Goal: Task Accomplishment & Management: Manage account settings

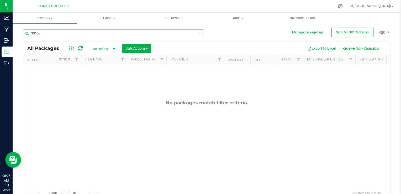
click at [74, 32] on input "33158" at bounding box center [113, 33] width 180 height 8
type input "3"
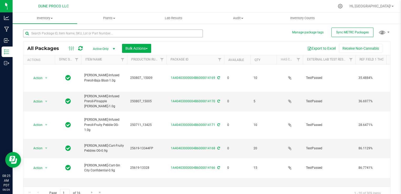
click at [69, 35] on input "text" at bounding box center [113, 33] width 180 height 8
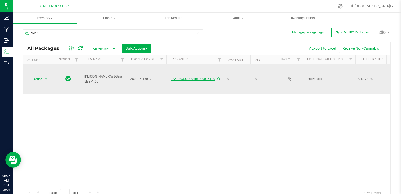
type input "14130"
click at [194, 77] on link "1A40403000004B6000014130" at bounding box center [193, 79] width 44 height 4
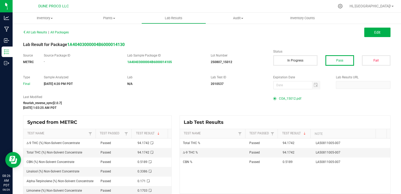
click at [182, 51] on div "All Lab Results | All Packages Edit Lab Result for Package 1A40403000004B600001…" at bounding box center [207, 110] width 368 height 165
click at [286, 98] on span "COA_15012.pdf" at bounding box center [290, 99] width 22 height 8
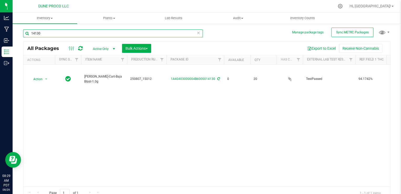
click at [79, 32] on input "14130" at bounding box center [113, 33] width 180 height 8
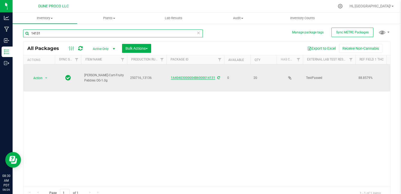
type input "14131"
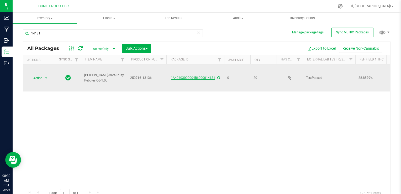
click at [187, 79] on link "1A40403000004B6000014131" at bounding box center [193, 78] width 44 height 4
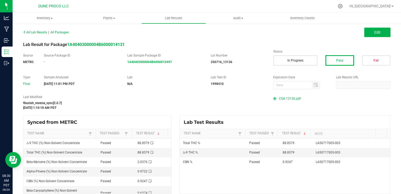
click at [279, 99] on span "COA 13136.pdf" at bounding box center [290, 99] width 22 height 8
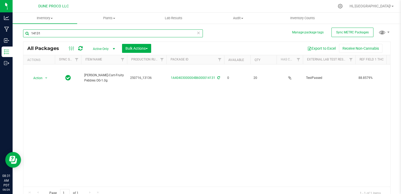
click at [66, 34] on input "14131" at bounding box center [113, 33] width 180 height 8
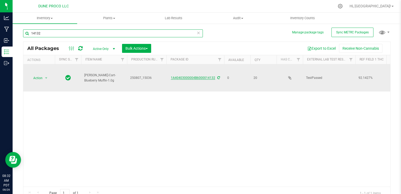
type input "14132"
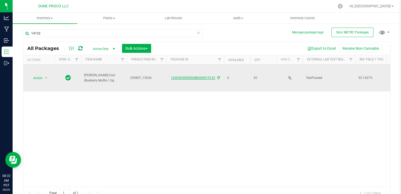
click at [184, 77] on link "1A40403000004B6000014132" at bounding box center [193, 78] width 44 height 4
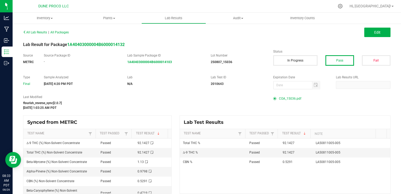
click at [287, 97] on span "COA_15036.pdf" at bounding box center [290, 99] width 22 height 8
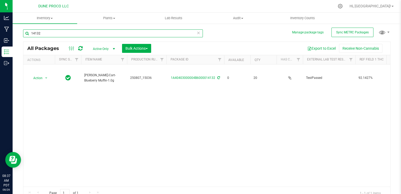
click at [51, 32] on input "14132" at bounding box center [113, 33] width 180 height 8
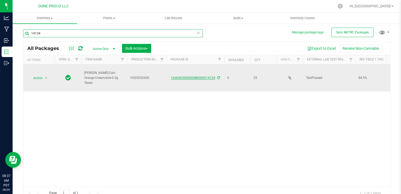
type input "14134"
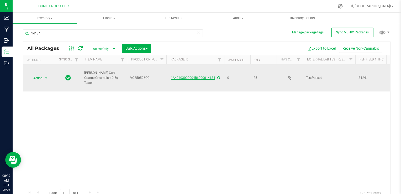
click at [195, 79] on link "1A40403000004B6000014134" at bounding box center [193, 78] width 44 height 4
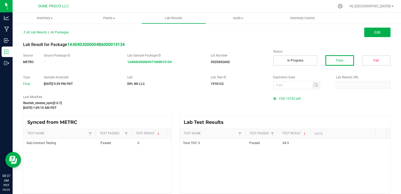
click at [283, 97] on span "COA 15162.pdf" at bounding box center [290, 99] width 22 height 8
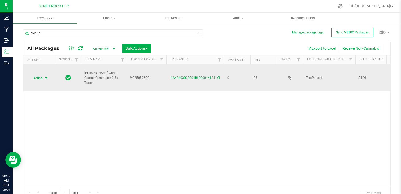
click at [36, 77] on span "Action" at bounding box center [36, 77] width 14 height 7
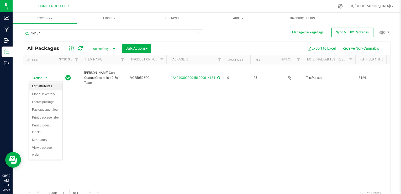
click at [38, 86] on li "Edit attributes" at bounding box center [46, 86] width 34 height 8
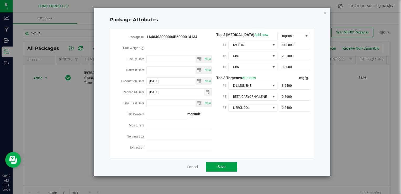
click at [225, 169] on span "Save" at bounding box center [222, 166] width 8 height 4
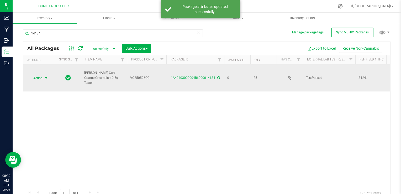
click at [35, 77] on span "Action" at bounding box center [36, 77] width 14 height 7
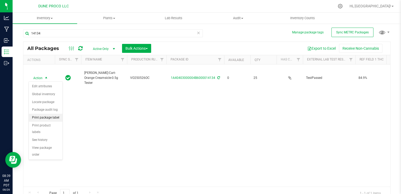
click at [41, 117] on li "Print package label" at bounding box center [46, 118] width 34 height 8
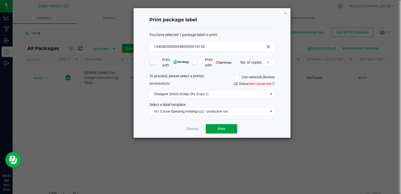
click at [222, 127] on span "Print" at bounding box center [222, 129] width 8 height 4
click at [195, 131] on link "Dismiss" at bounding box center [192, 129] width 11 height 4
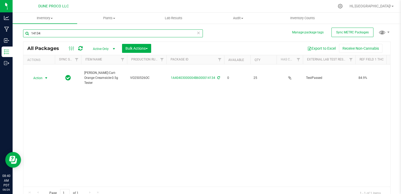
click at [54, 34] on input "14134" at bounding box center [113, 33] width 180 height 8
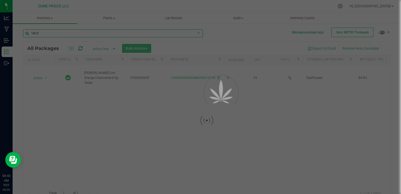
type input "14133"
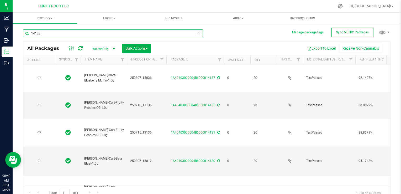
type input "[DATE]"
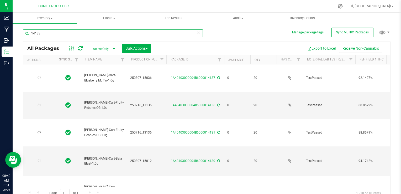
type input "[DATE]"
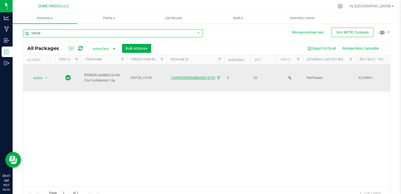
type input "14133"
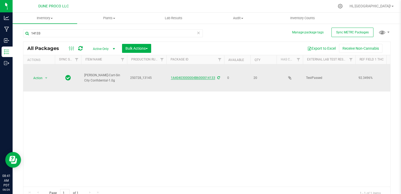
click at [193, 77] on link "1A40403000004B6000014133" at bounding box center [193, 78] width 44 height 4
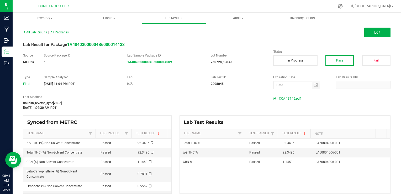
click at [286, 98] on span "COA 13145.pdf" at bounding box center [290, 99] width 22 height 8
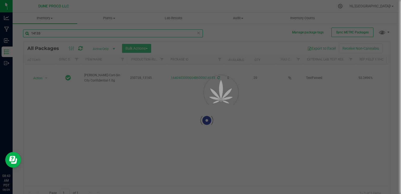
drag, startPoint x: 48, startPoint y: 29, endPoint x: 43, endPoint y: 34, distance: 7.2
click at [43, 34] on input "14133" at bounding box center [113, 33] width 180 height 8
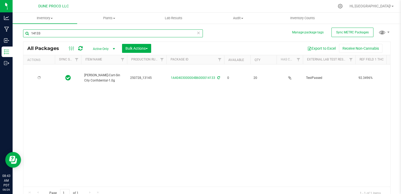
type input "[DATE]"
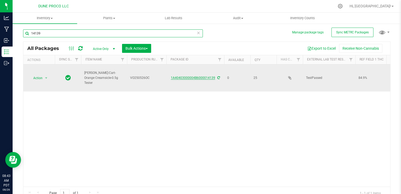
type input "14139"
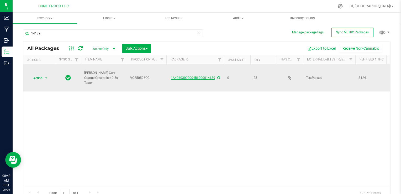
click at [197, 78] on link "1A40403000004B6000014139" at bounding box center [193, 78] width 44 height 4
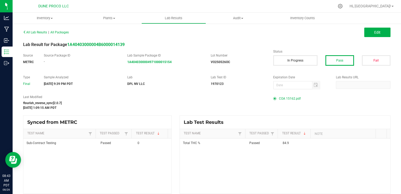
click at [287, 97] on span "COA 15162.pdf" at bounding box center [290, 99] width 22 height 8
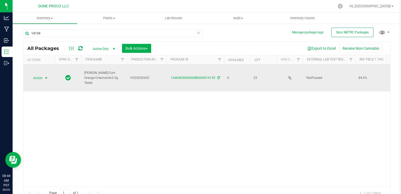
click at [40, 78] on span "Action" at bounding box center [36, 77] width 14 height 7
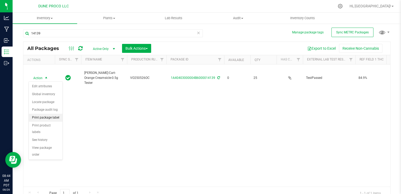
click at [47, 119] on li "Print package label" at bounding box center [46, 118] width 34 height 8
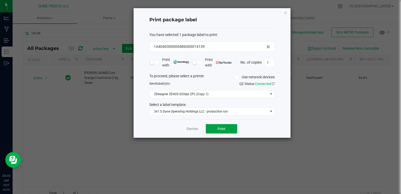
click at [217, 130] on button "Print" at bounding box center [222, 128] width 32 height 9
click at [191, 128] on link "Dismiss" at bounding box center [192, 129] width 11 height 4
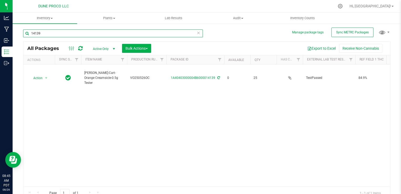
click at [71, 35] on input "14139" at bounding box center [113, 33] width 180 height 8
type input "14136"
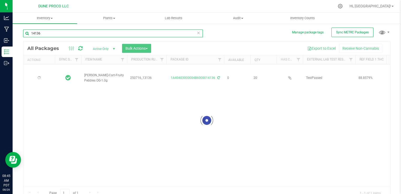
type input "[DATE]"
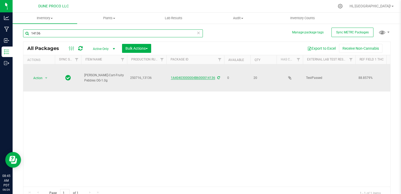
type input "14136"
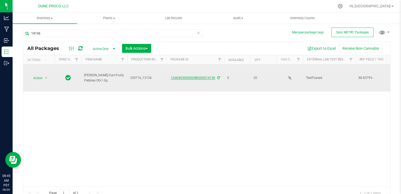
click at [202, 77] on link "1A40403000004B6000014136" at bounding box center [193, 78] width 44 height 4
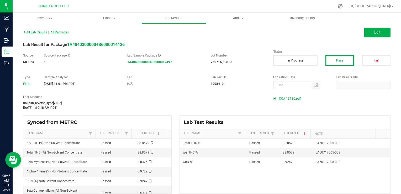
click at [286, 98] on span "COA 13136.pdf" at bounding box center [290, 99] width 22 height 8
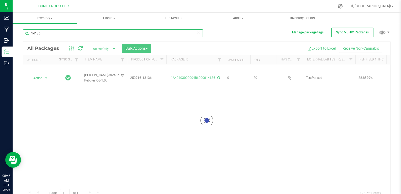
click at [53, 35] on input "14136" at bounding box center [113, 33] width 180 height 8
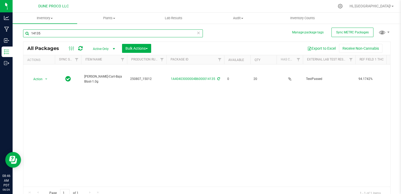
type input "14135"
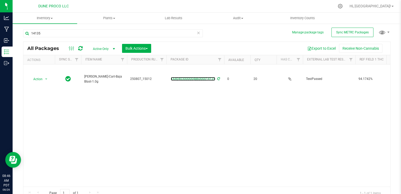
click at [202, 79] on link "1A40403000004B6000014135" at bounding box center [193, 79] width 44 height 4
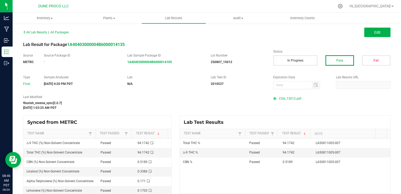
click at [286, 98] on span "COA_15012.pdf" at bounding box center [290, 99] width 22 height 8
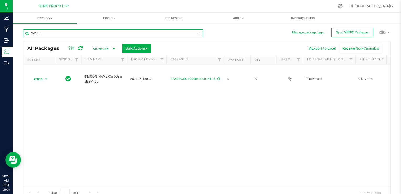
click at [64, 35] on input "14135" at bounding box center [113, 33] width 180 height 8
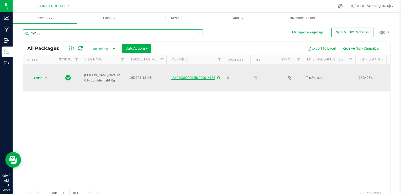
type input "14138"
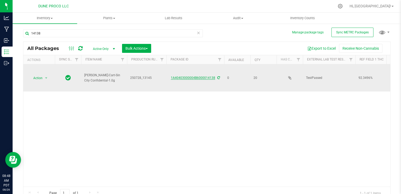
click at [183, 79] on link "1A40403000004B6000014138" at bounding box center [193, 78] width 44 height 4
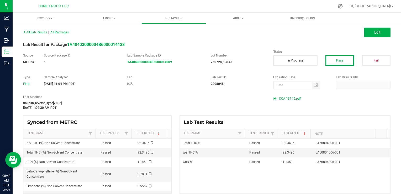
click at [292, 99] on span "COA 13145.pdf" at bounding box center [290, 99] width 22 height 8
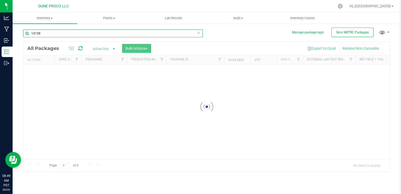
click at [55, 33] on input "14138" at bounding box center [113, 33] width 180 height 8
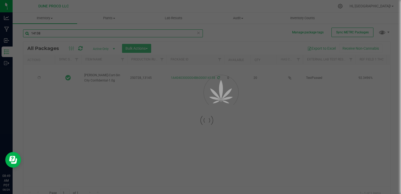
type input "[DATE]"
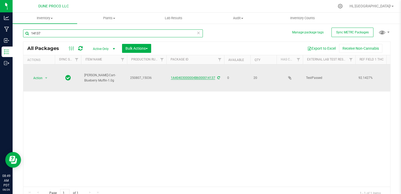
type input "14137"
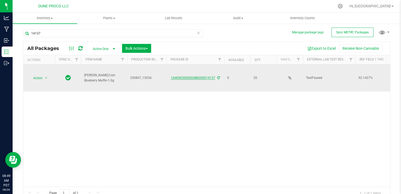
click at [191, 79] on link "1A40403000004B6000014137" at bounding box center [193, 78] width 44 height 4
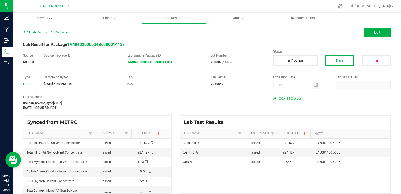
click at [291, 98] on span "COA_15036.pdf" at bounding box center [290, 99] width 22 height 8
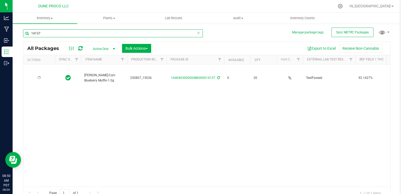
click at [43, 34] on input "14137" at bounding box center [113, 33] width 180 height 8
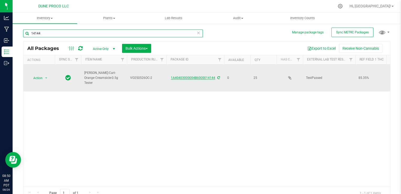
type input "14144"
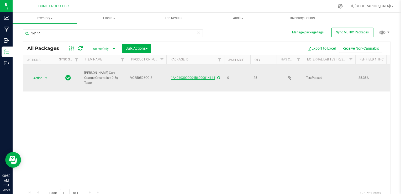
click at [188, 78] on link "1A40403000004B6000014144" at bounding box center [193, 78] width 44 height 4
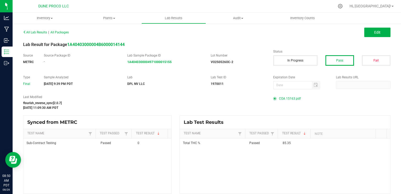
click at [288, 99] on span "COA 15163.pdf" at bounding box center [290, 99] width 22 height 8
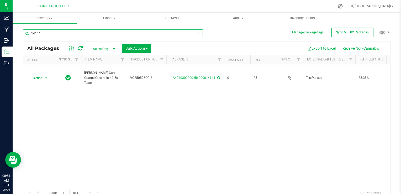
click at [49, 32] on input "14144" at bounding box center [113, 33] width 180 height 8
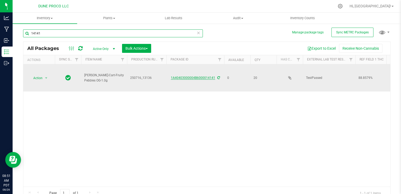
type input "14141"
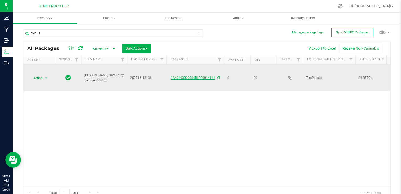
click at [190, 78] on link "1A40403000004B6000014141" at bounding box center [193, 78] width 44 height 4
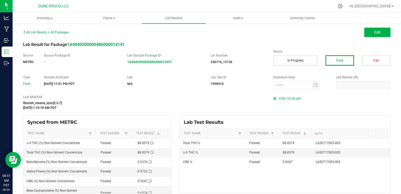
click at [291, 99] on span "COA 13136.pdf" at bounding box center [290, 99] width 22 height 8
drag, startPoint x: 262, startPoint y: 95, endPoint x: 212, endPoint y: 77, distance: 53.1
click at [217, 74] on div "All Lab Results | All Packages Edit Lab Result for Package 1A40403000004B600001…" at bounding box center [207, 110] width 368 height 165
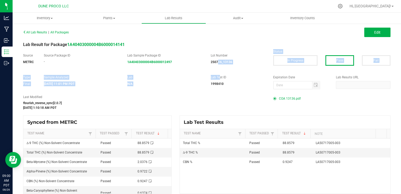
click at [279, 96] on span "COA 13136.pdf" at bounding box center [290, 99] width 22 height 8
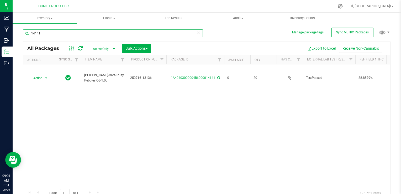
click at [60, 33] on input "14141" at bounding box center [113, 33] width 180 height 8
type input "14143"
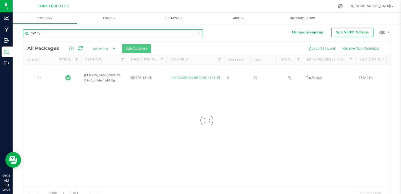
type input "[DATE]"
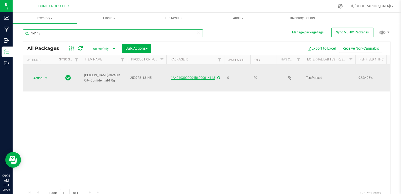
type input "14143"
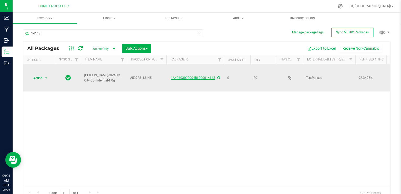
click at [190, 77] on link "1A40403000004B6000014143" at bounding box center [193, 78] width 44 height 4
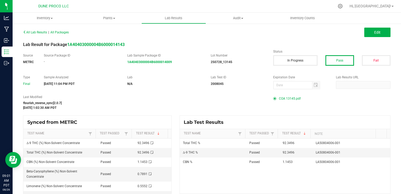
click at [289, 97] on span "COA 13145.pdf" at bounding box center [290, 99] width 22 height 8
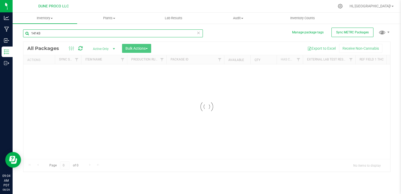
click at [40, 33] on input "14143" at bounding box center [113, 33] width 180 height 8
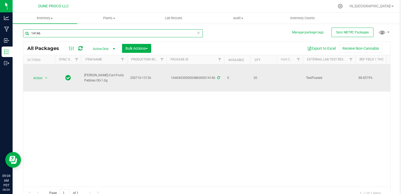
type input "14146"
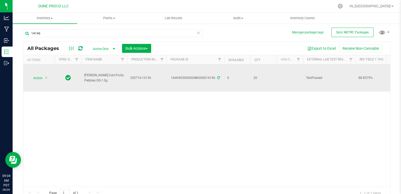
click at [188, 78] on div "1A40403000004B6000014146" at bounding box center [195, 77] width 59 height 5
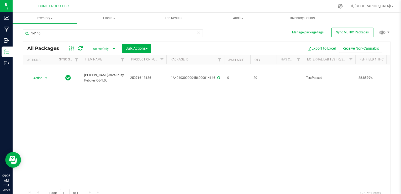
click at [179, 118] on div "Action Action Edit attributes Global inventory Locate package Package audit log…" at bounding box center [206, 125] width 367 height 122
drag, startPoint x: 179, startPoint y: 118, endPoint x: 103, endPoint y: 101, distance: 78.0
click at [103, 101] on div "Action Action Edit attributes Global inventory Locate package Package audit log…" at bounding box center [206, 125] width 367 height 122
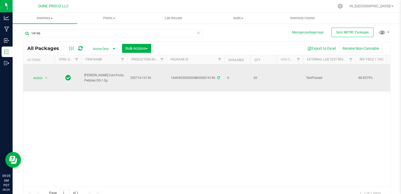
click at [199, 77] on div "1A40403000004B6000014146" at bounding box center [195, 77] width 59 height 5
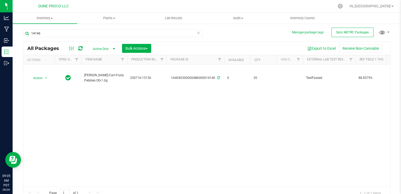
click at [190, 108] on div "Action Action Edit attributes Global inventory Locate package Package audit log…" at bounding box center [206, 125] width 367 height 122
type input "[DATE]"
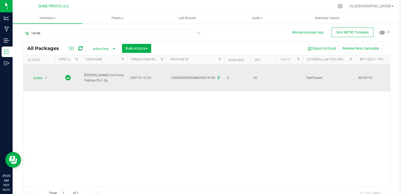
click at [196, 79] on div "1A40403000004B6000014146" at bounding box center [195, 77] width 59 height 5
click at [196, 77] on div "1A40403000004B6000014146" at bounding box center [195, 77] width 59 height 5
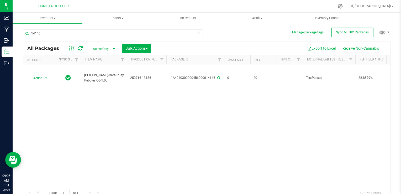
click at [148, 102] on div "Action Action Edit attributes Global inventory Locate package Package audit log…" at bounding box center [206, 125] width 367 height 122
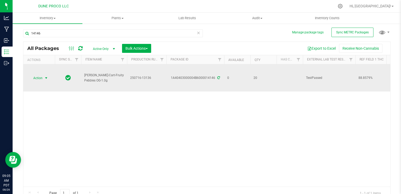
click at [35, 79] on span "Action" at bounding box center [36, 77] width 14 height 7
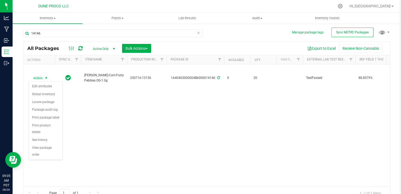
click at [203, 114] on div "Action Action Edit attributes Global inventory Locate package Package audit log…" at bounding box center [206, 125] width 367 height 122
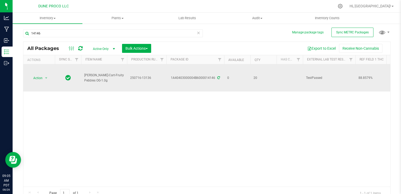
click at [200, 78] on div "1A40403000004B6000014146" at bounding box center [195, 77] width 59 height 5
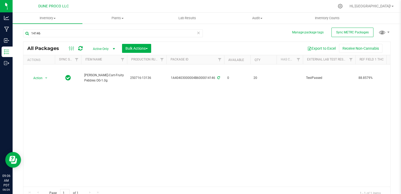
click at [173, 118] on div "Action Action Edit attributes Global inventory Locate package Package audit log…" at bounding box center [206, 125] width 367 height 122
drag, startPoint x: 173, startPoint y: 118, endPoint x: 288, endPoint y: 147, distance: 118.6
click at [289, 147] on div "Action Action Edit attributes Global inventory Locate package Package audit log…" at bounding box center [206, 125] width 367 height 122
drag, startPoint x: 67, startPoint y: 139, endPoint x: 31, endPoint y: 130, distance: 37.8
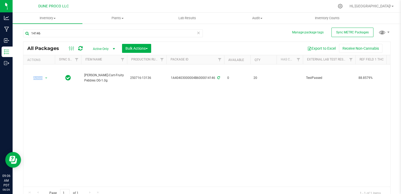
click at [67, 139] on div "Action Action Edit attributes Global inventory Locate package Package audit log…" at bounding box center [206, 125] width 367 height 122
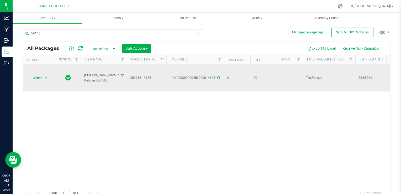
click at [189, 78] on div "1A40403000004B6000014146" at bounding box center [195, 77] width 59 height 5
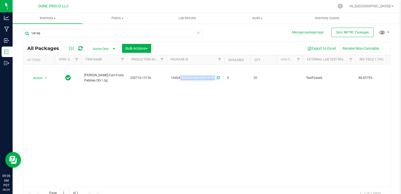
drag, startPoint x: 189, startPoint y: 78, endPoint x: 200, endPoint y: 114, distance: 37.7
click at [200, 114] on div "Action Action Edit attributes Global inventory Locate package Package audit log…" at bounding box center [206, 125] width 367 height 122
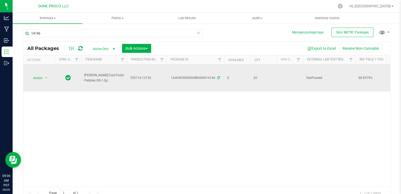
click at [193, 76] on div "1A40403000004B6000014146" at bounding box center [195, 77] width 59 height 5
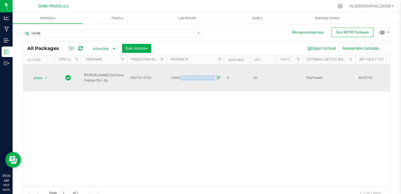
click at [193, 76] on div "1A40403000004B6000014146" at bounding box center [195, 77] width 59 height 5
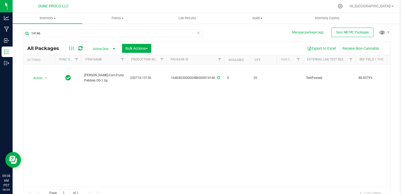
click at [214, 161] on div "Action Action Edit attributes Global inventory Locate package Package audit log…" at bounding box center [206, 125] width 367 height 122
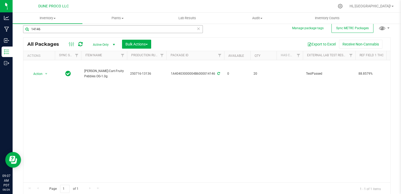
scroll to position [5, 0]
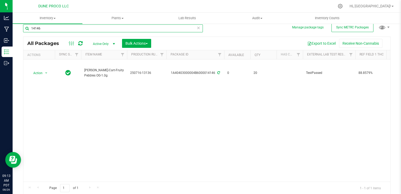
click at [55, 29] on input "14146" at bounding box center [113, 28] width 180 height 8
type input "1"
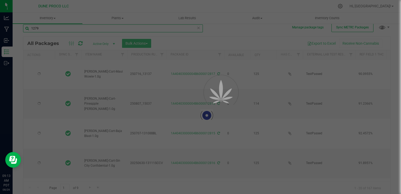
type input "12790"
type input "[DATE]"
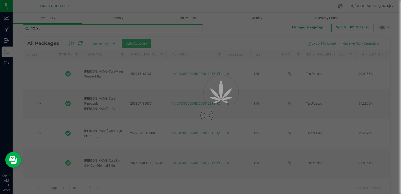
type input "[DATE]"
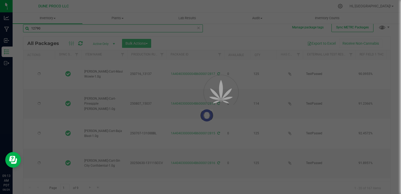
type input "[DATE]"
type input "2025-07-07"
type input "[DATE]"
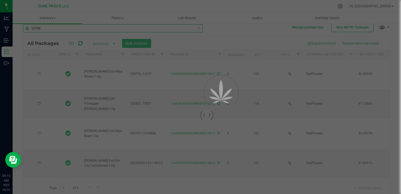
type input "[DATE]"
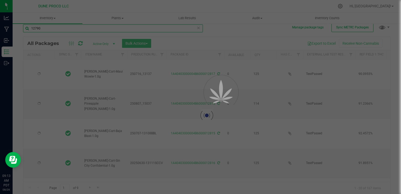
type input "[DATE]"
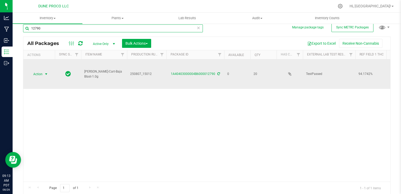
type input "12790"
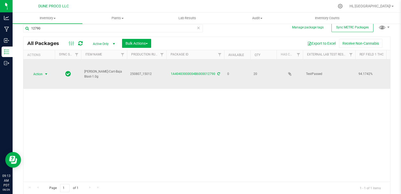
click at [36, 72] on span "Action" at bounding box center [36, 73] width 14 height 7
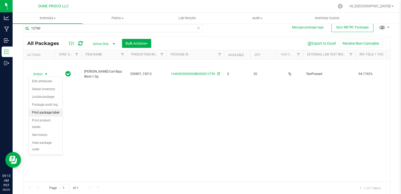
click at [54, 113] on li "Print package label" at bounding box center [46, 113] width 34 height 8
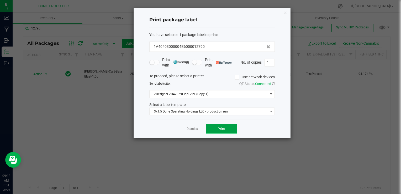
click at [217, 129] on button "Print" at bounding box center [222, 128] width 32 height 9
click at [272, 61] on input "1" at bounding box center [270, 62] width 10 height 7
type input "19"
click at [233, 128] on button "Print" at bounding box center [222, 128] width 32 height 9
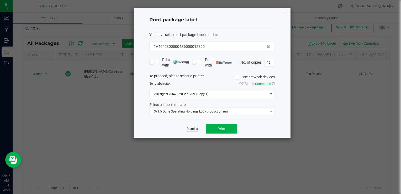
click at [189, 130] on link "Dismiss" at bounding box center [192, 129] width 11 height 4
